Goal: Task Accomplishment & Management: Use online tool/utility

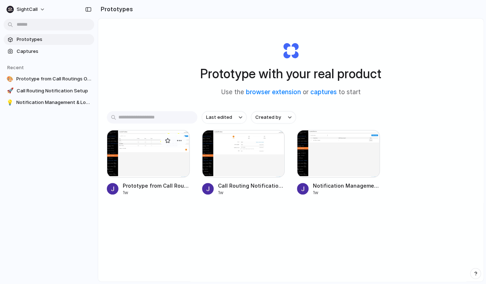
click at [143, 169] on div at bounding box center [148, 153] width 83 height 47
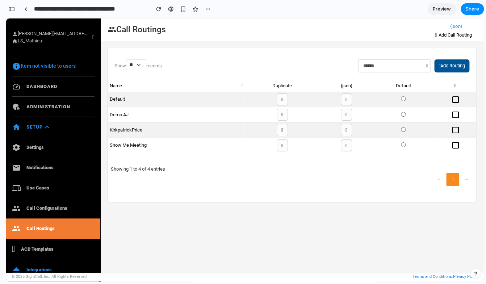
click at [451, 66] on button "Add Routing" at bounding box center [451, 65] width 35 height 13
click at [456, 99] on icon "check_box_outline_blank" at bounding box center [455, 99] width 9 height 9
click at [456, 97] on icon "check_box_outline_blank" at bounding box center [455, 99] width 9 height 9
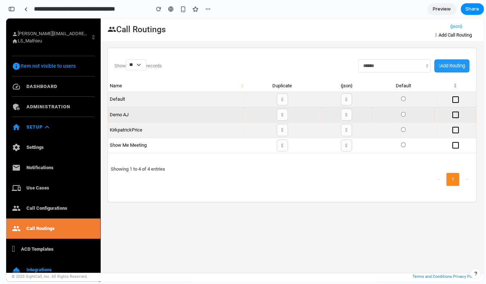
click at [457, 114] on icon "check_box_outline_blank" at bounding box center [455, 115] width 9 height 9
click at [457, 115] on icon "check_box_outline_blank" at bounding box center [455, 115] width 9 height 9
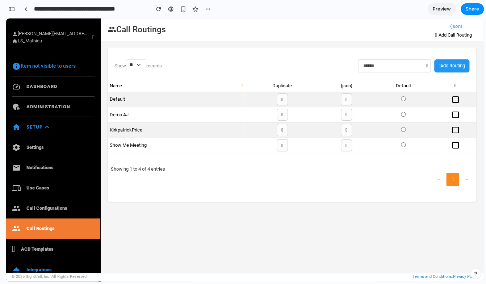
click at [42, 228] on link "group Call Routings" at bounding box center [53, 228] width 94 height 20
click at [41, 207] on link "group Call Configurations" at bounding box center [53, 208] width 94 height 20
click at [41, 206] on link "group Call Configurations" at bounding box center [53, 208] width 94 height 20
drag, startPoint x: 39, startPoint y: 187, endPoint x: 41, endPoint y: 178, distance: 9.2
click at [39, 187] on link "devices Use Cases" at bounding box center [53, 188] width 94 height 20
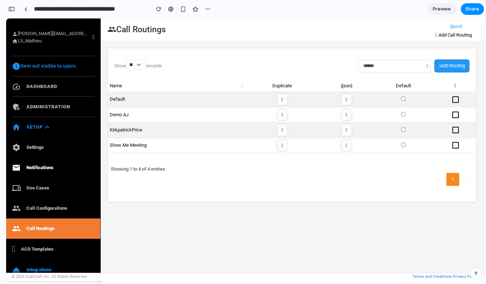
click at [41, 168] on link "email Notifications" at bounding box center [53, 168] width 94 height 20
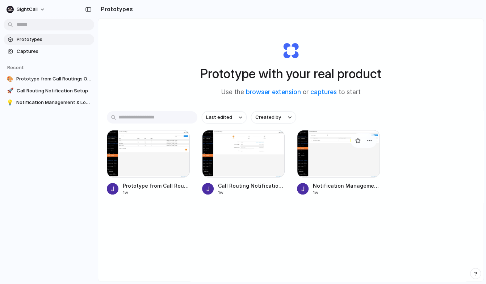
click at [343, 160] on div at bounding box center [338, 153] width 83 height 47
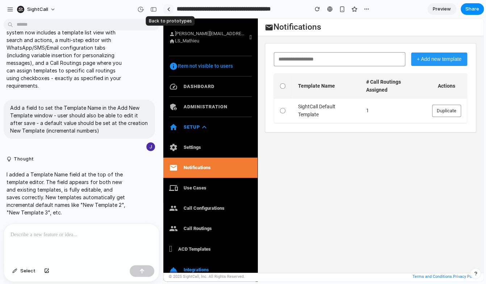
click at [168, 9] on div at bounding box center [168, 9] width 3 height 4
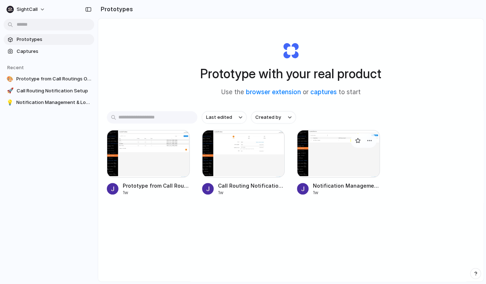
click at [342, 161] on div at bounding box center [338, 153] width 83 height 47
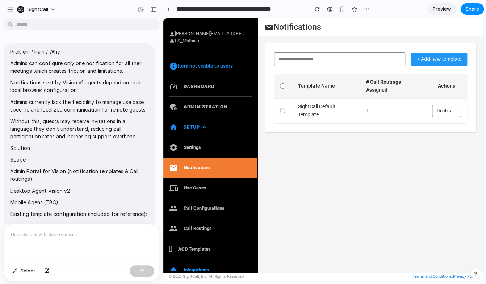
scroll to position [2359, 0]
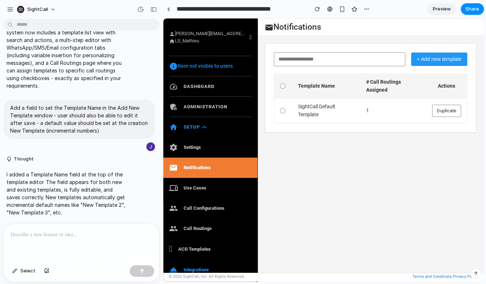
click at [445, 59] on button "+ Add new template" at bounding box center [439, 59] width 56 height 13
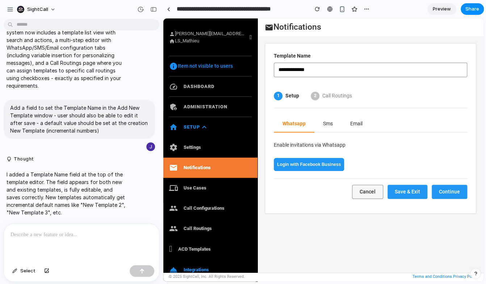
drag, startPoint x: 325, startPoint y: 122, endPoint x: 339, endPoint y: 121, distance: 14.5
click at [325, 122] on button "Sms" at bounding box center [327, 124] width 27 height 17
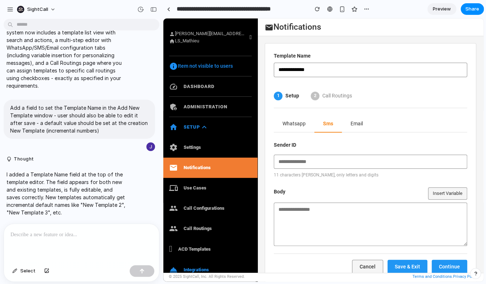
click at [357, 121] on button "Email" at bounding box center [357, 124] width 30 height 17
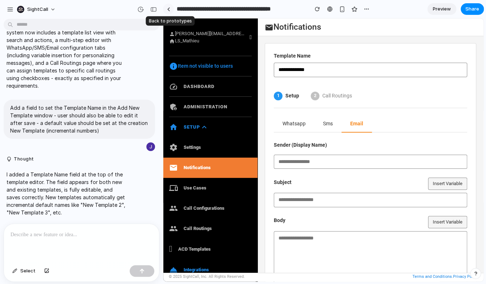
click at [170, 9] on link at bounding box center [168, 9] width 11 height 11
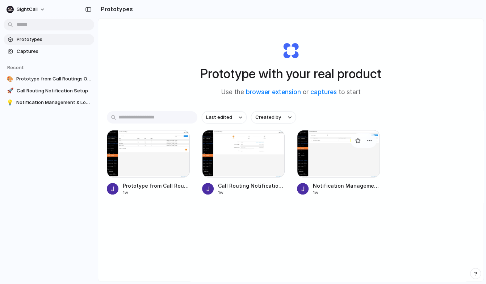
click at [354, 171] on div at bounding box center [338, 153] width 83 height 47
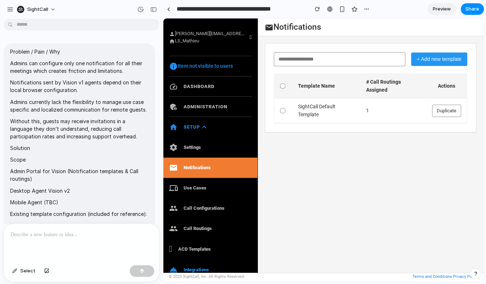
scroll to position [2359, 0]
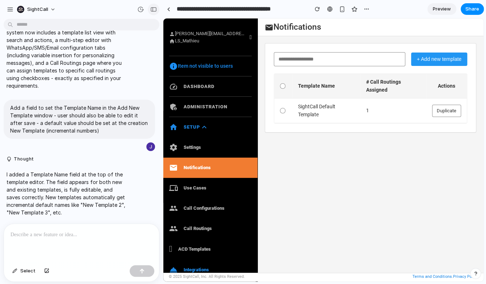
click at [149, 8] on button "button" at bounding box center [154, 10] width 12 height 12
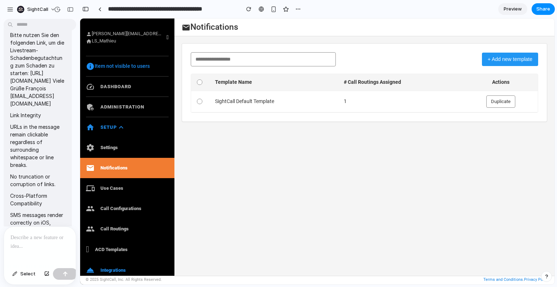
scroll to position [3088, 0]
